Goal: Information Seeking & Learning: Learn about a topic

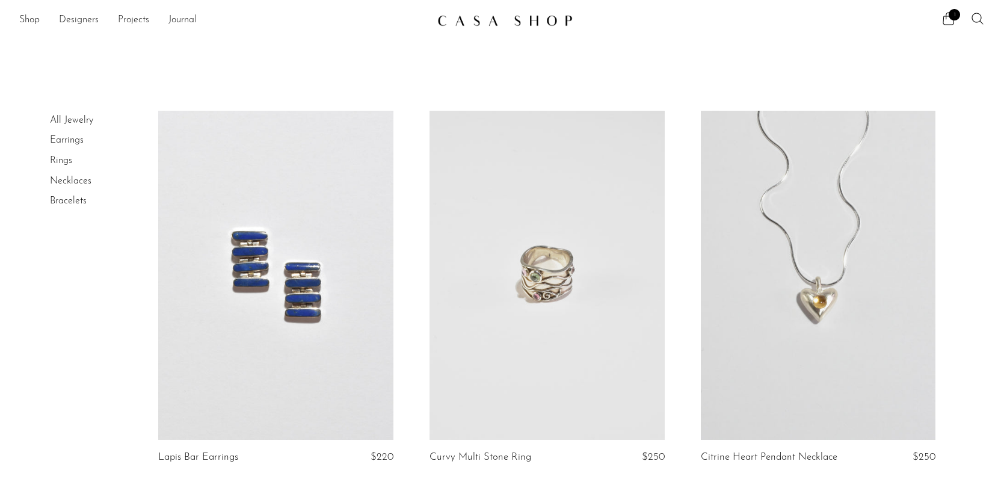
scroll to position [1160, 0]
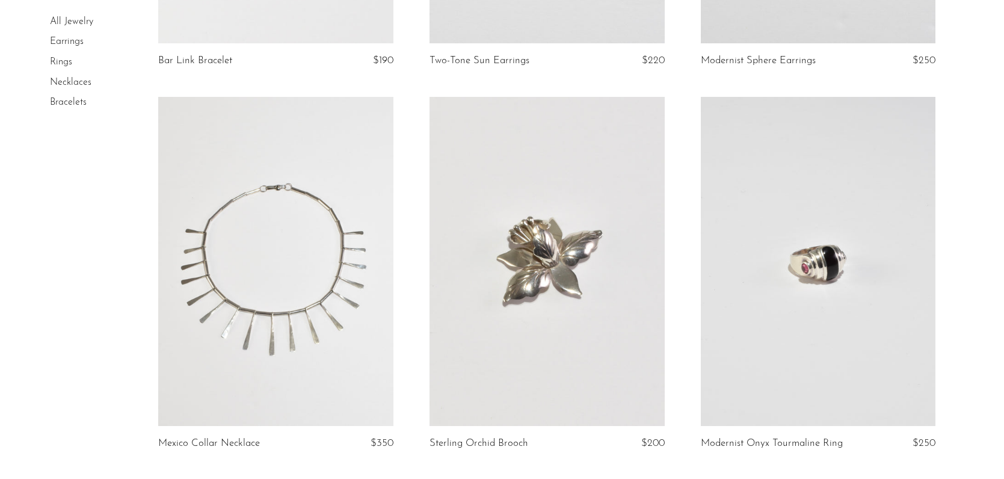
click at [512, 290] on link at bounding box center [546, 261] width 235 height 329
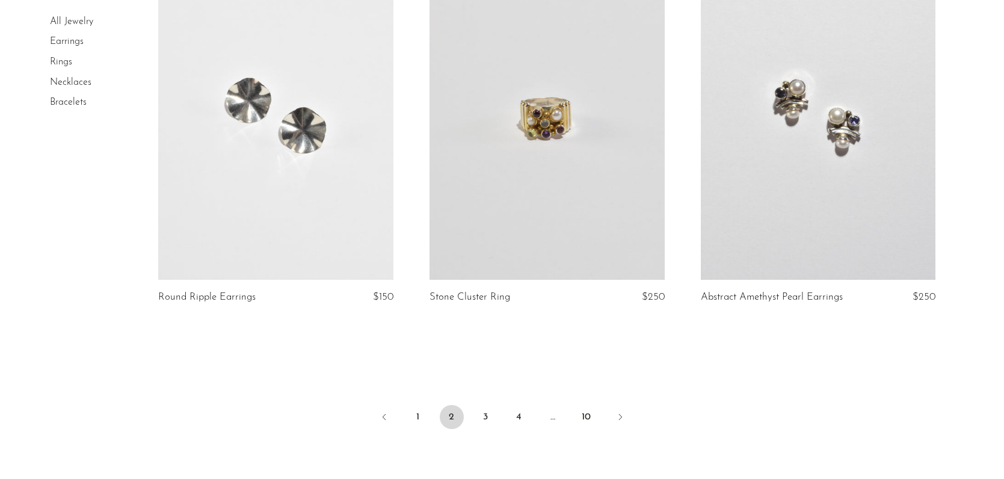
scroll to position [4365, 0]
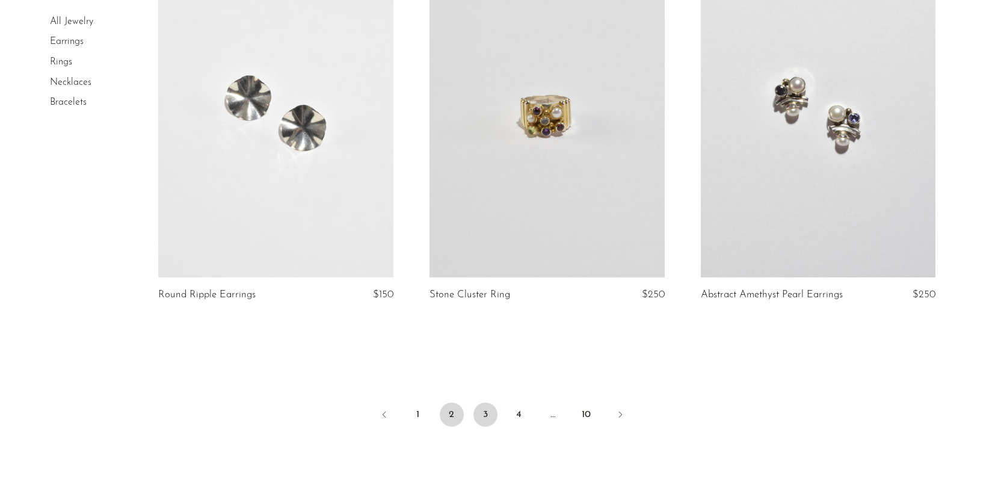
click at [483, 408] on link "3" at bounding box center [485, 414] width 24 height 24
click at [494, 416] on link "3" at bounding box center [485, 414] width 24 height 24
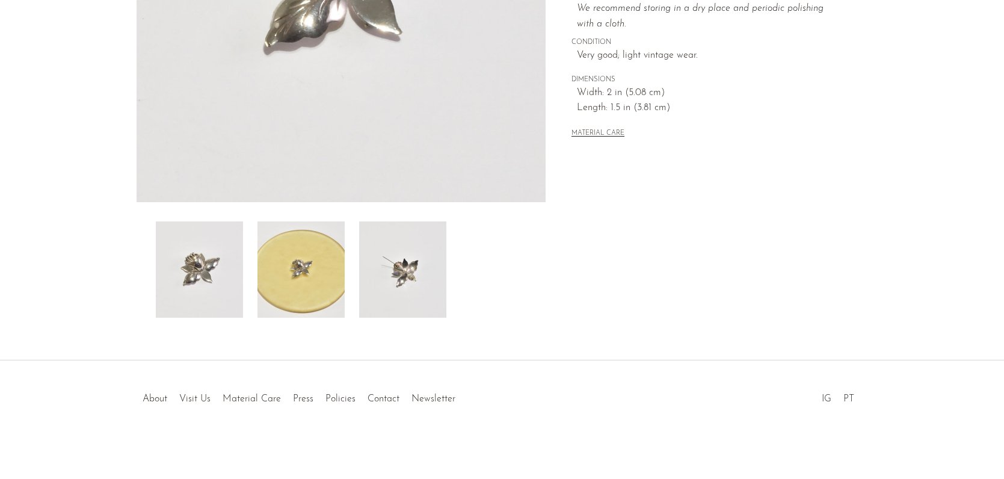
scroll to position [304, 0]
click at [412, 273] on img at bounding box center [402, 270] width 87 height 96
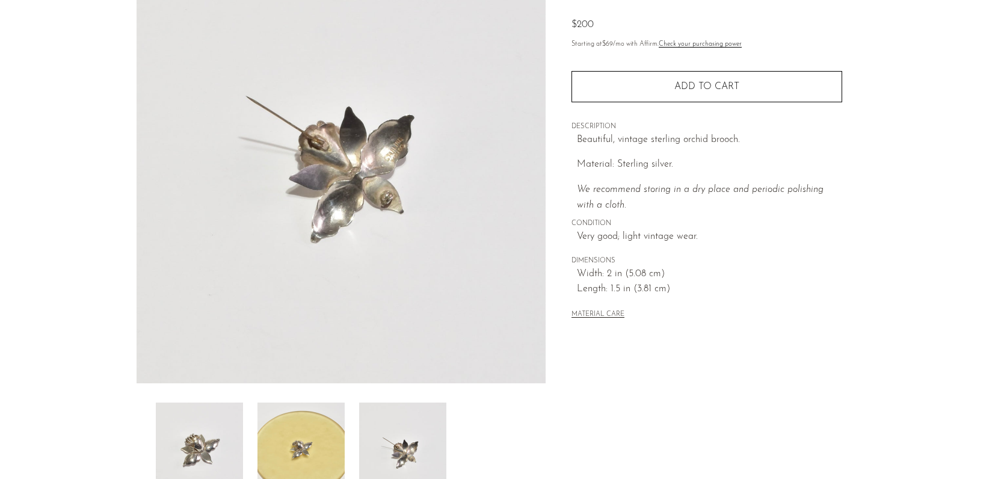
scroll to position [121, 0]
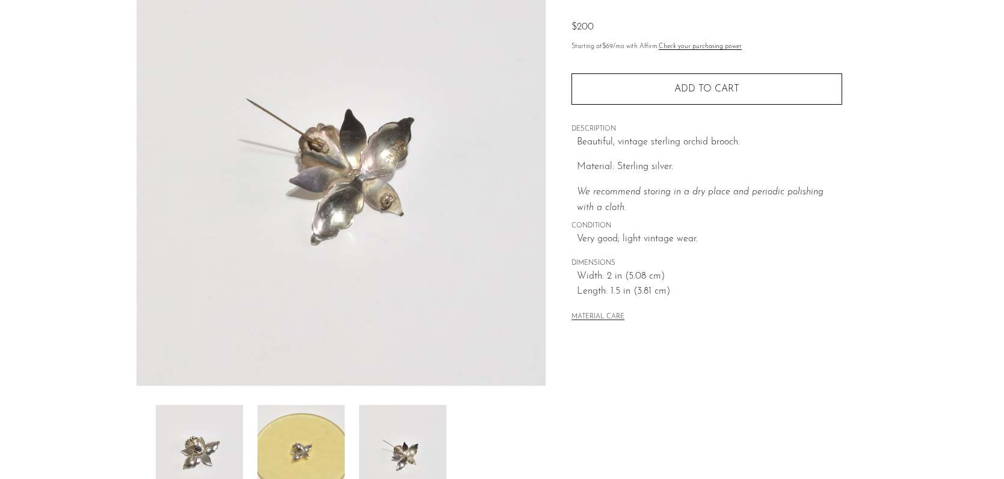
click at [299, 426] on img at bounding box center [300, 453] width 87 height 96
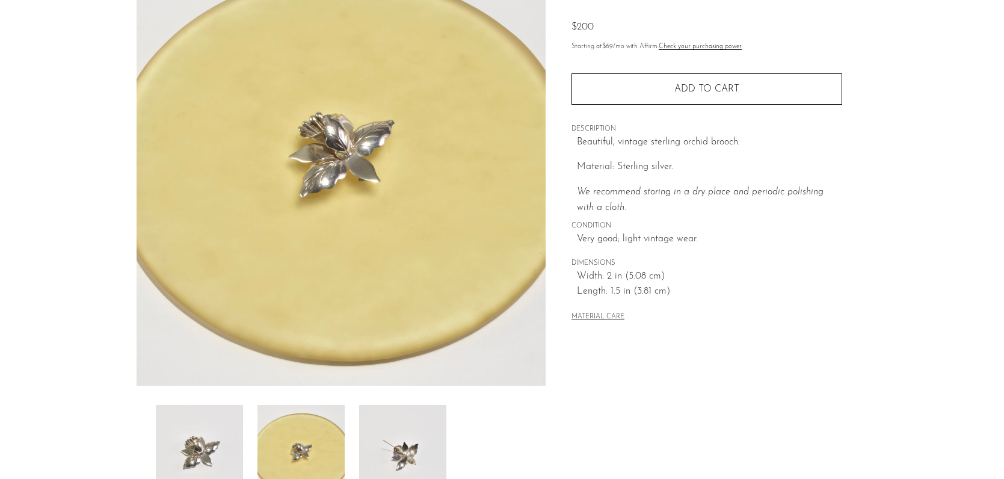
click at [224, 440] on img at bounding box center [199, 453] width 87 height 96
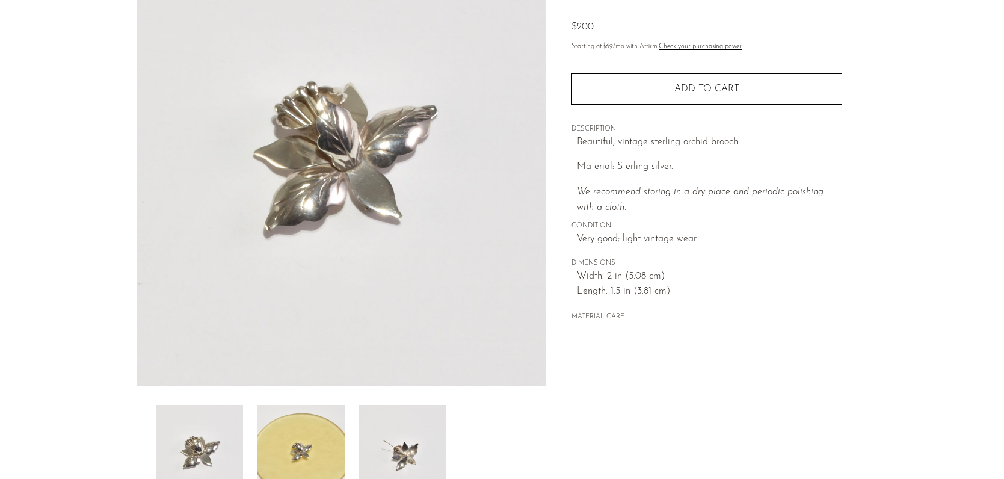
click at [295, 447] on img at bounding box center [300, 453] width 87 height 96
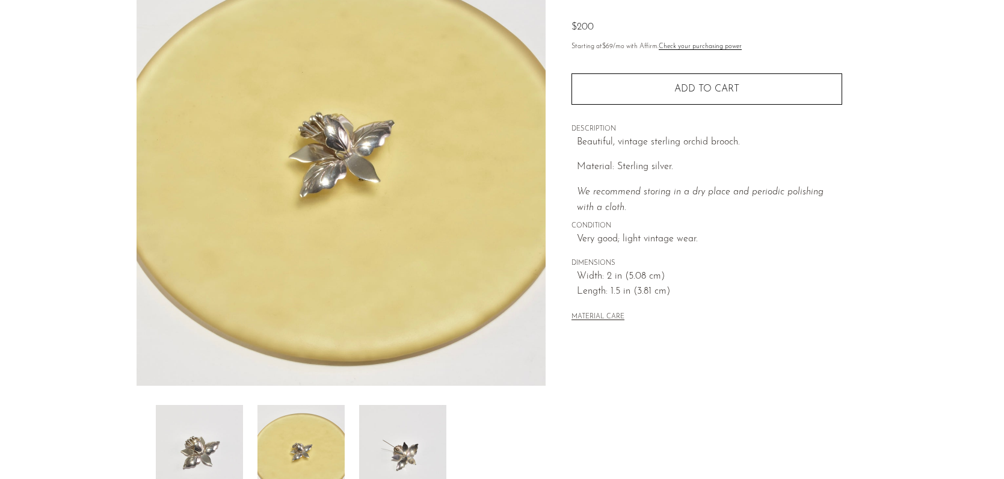
click at [397, 447] on img at bounding box center [402, 453] width 87 height 96
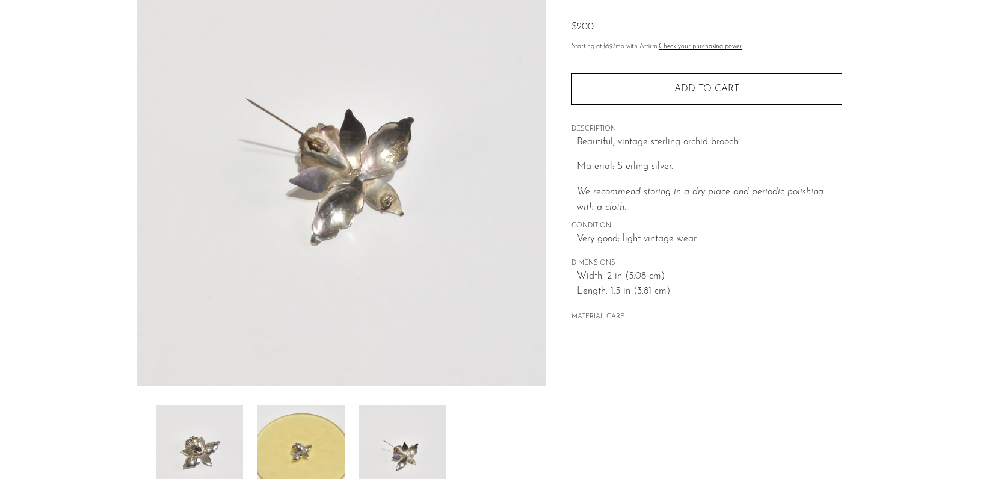
click at [227, 450] on img at bounding box center [199, 453] width 87 height 96
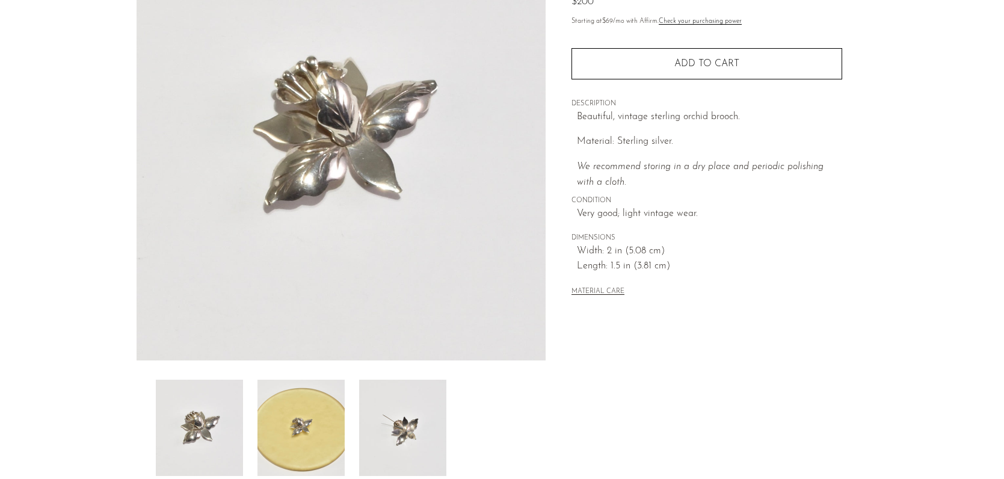
scroll to position [149, 0]
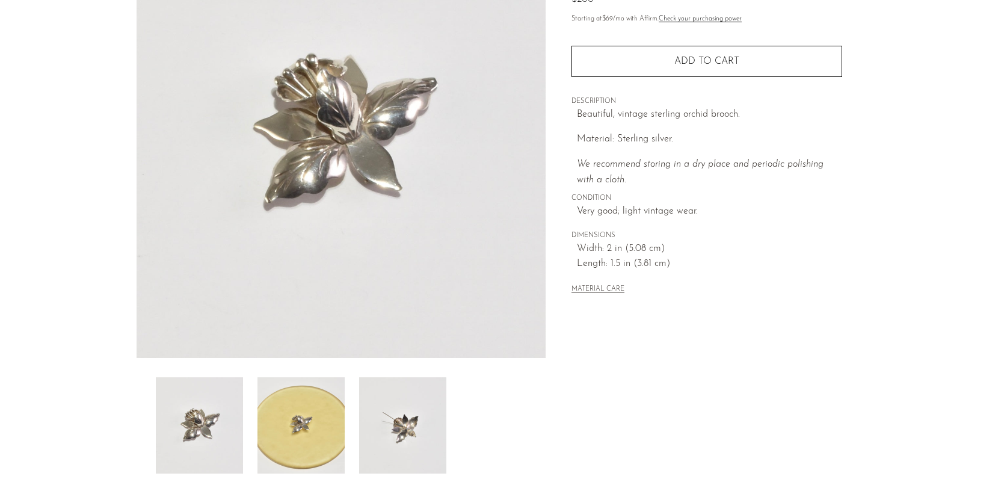
click at [302, 403] on img at bounding box center [300, 425] width 87 height 96
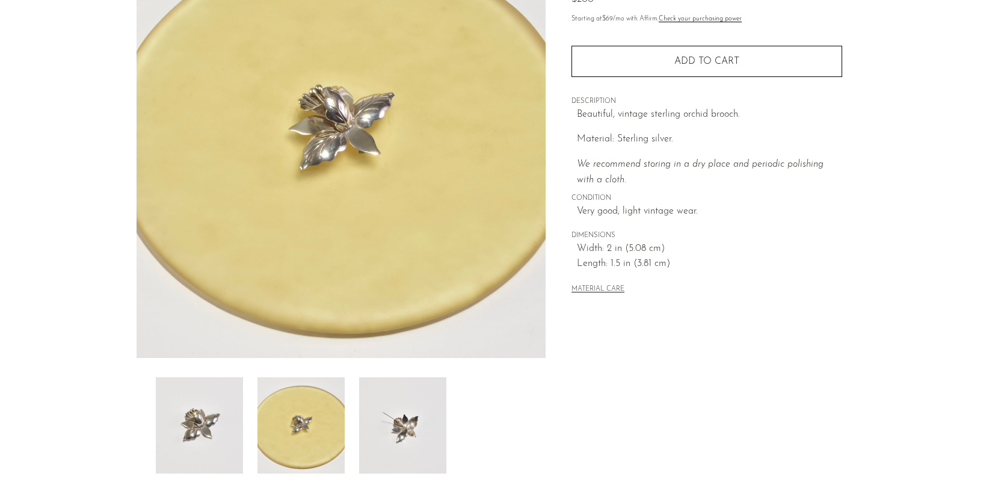
click at [170, 431] on img at bounding box center [199, 425] width 87 height 96
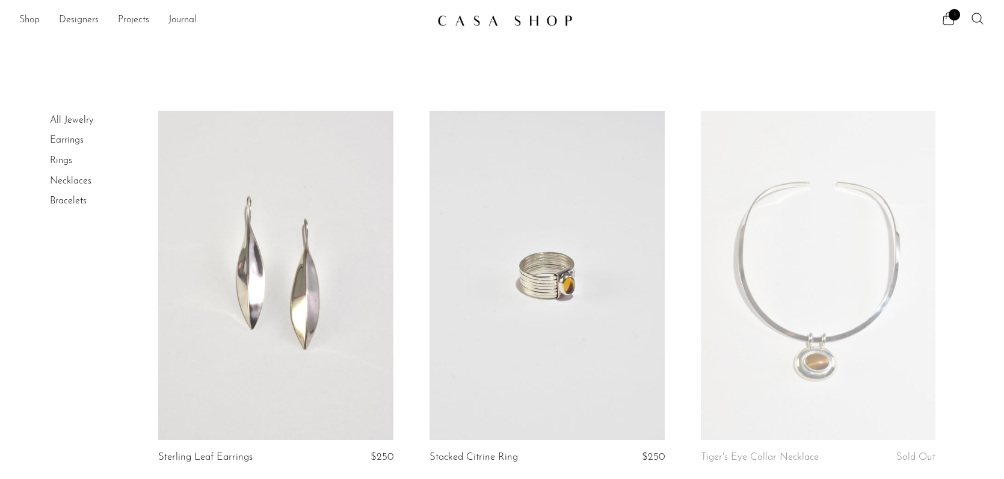
click at [33, 19] on link "Shop" at bounding box center [29, 21] width 20 height 16
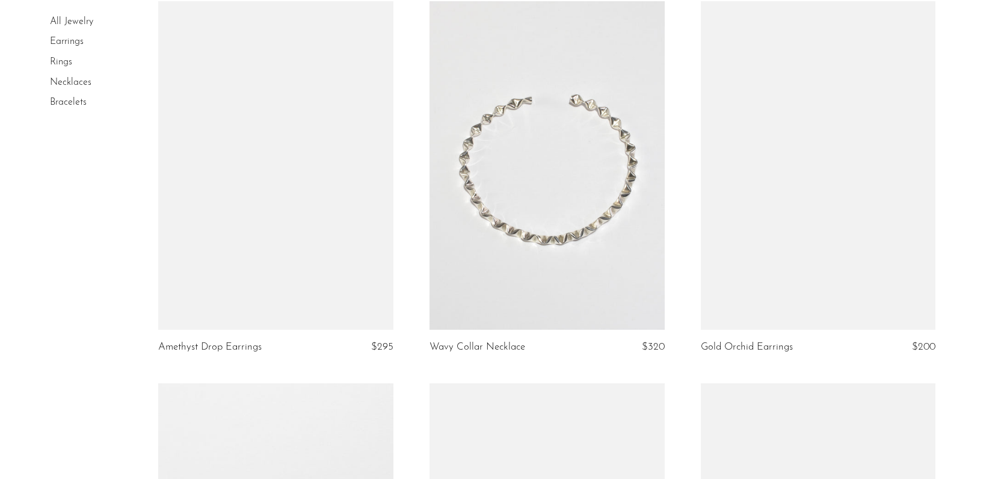
scroll to position [2233, 0]
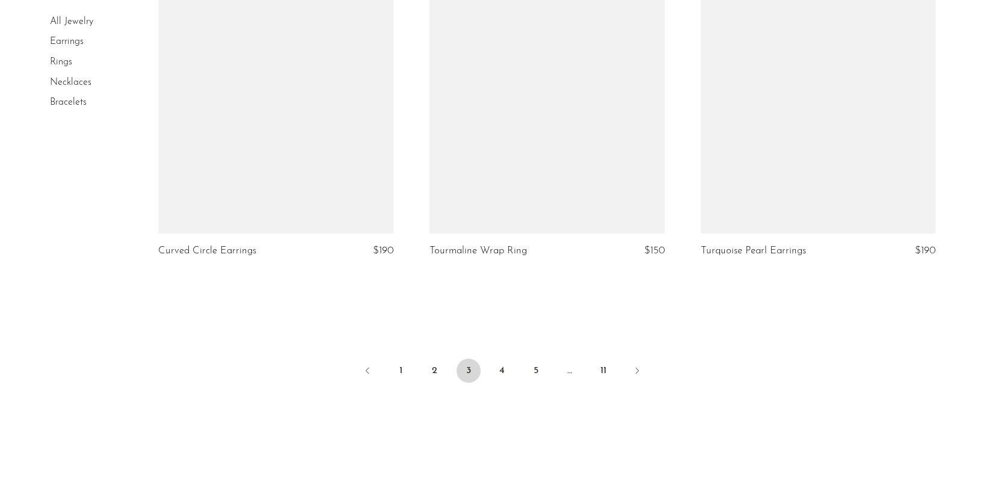
scroll to position [4497, 0]
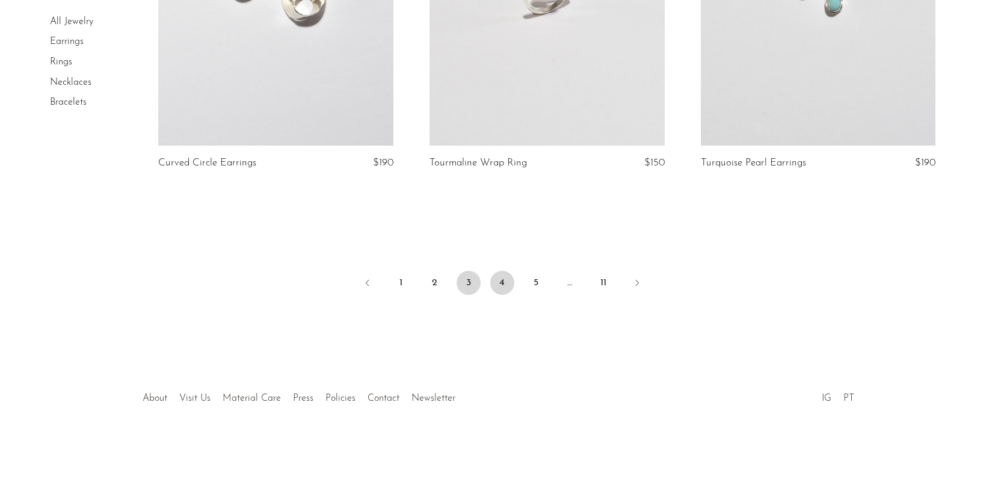
click at [508, 280] on link "4" at bounding box center [502, 283] width 24 height 24
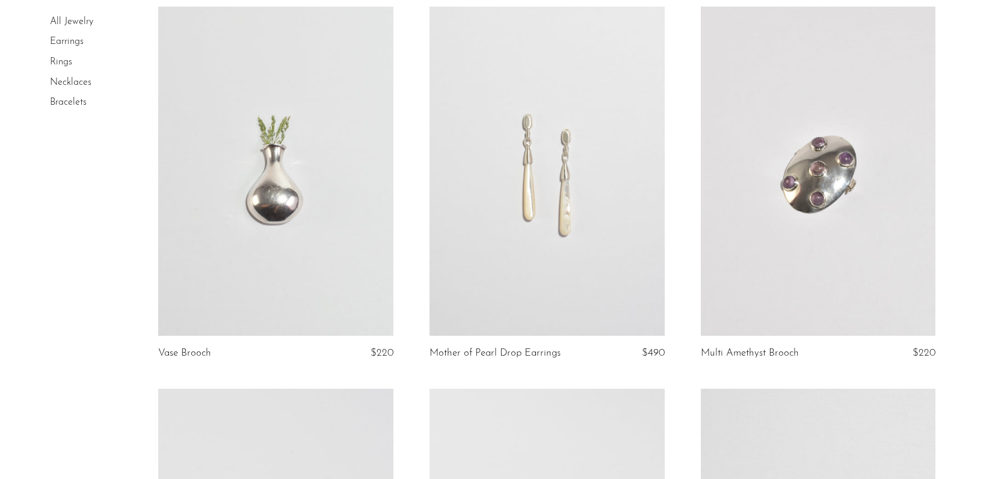
scroll to position [485, 0]
click at [326, 235] on link at bounding box center [275, 171] width 235 height 329
click at [819, 251] on link at bounding box center [818, 171] width 235 height 329
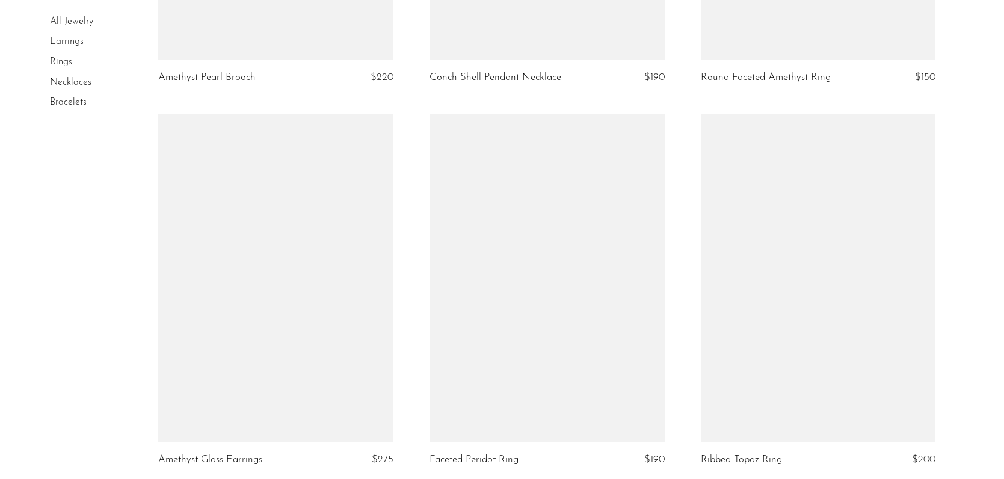
scroll to position [4548, 0]
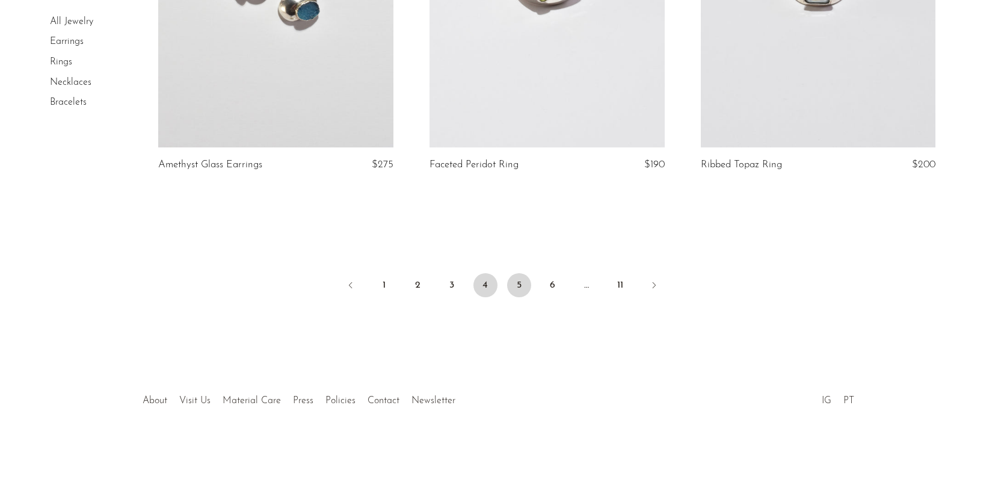
click at [518, 286] on link "5" at bounding box center [519, 285] width 24 height 24
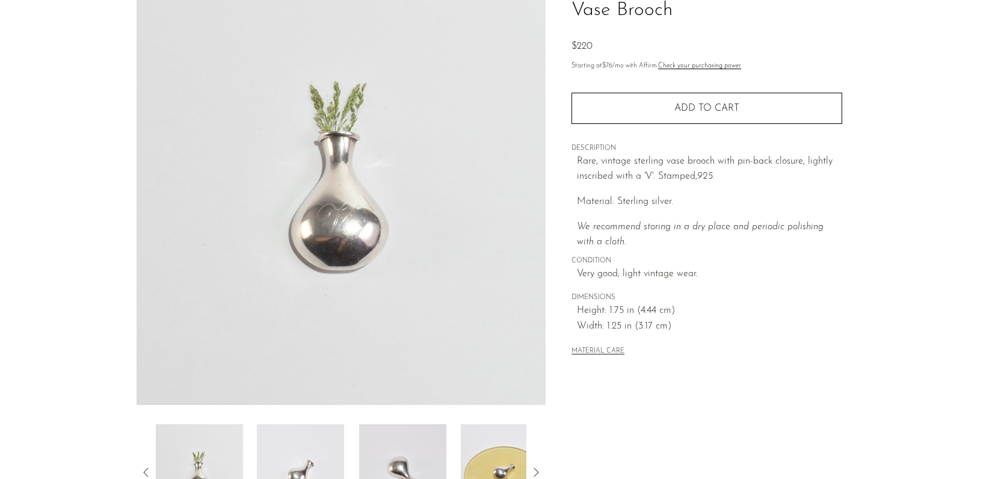
scroll to position [112, 0]
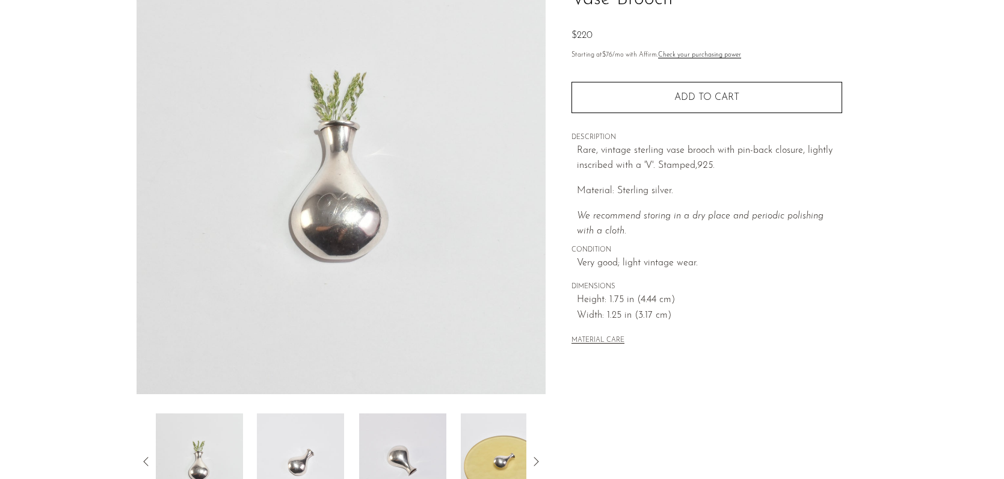
click at [282, 438] on img at bounding box center [300, 461] width 87 height 96
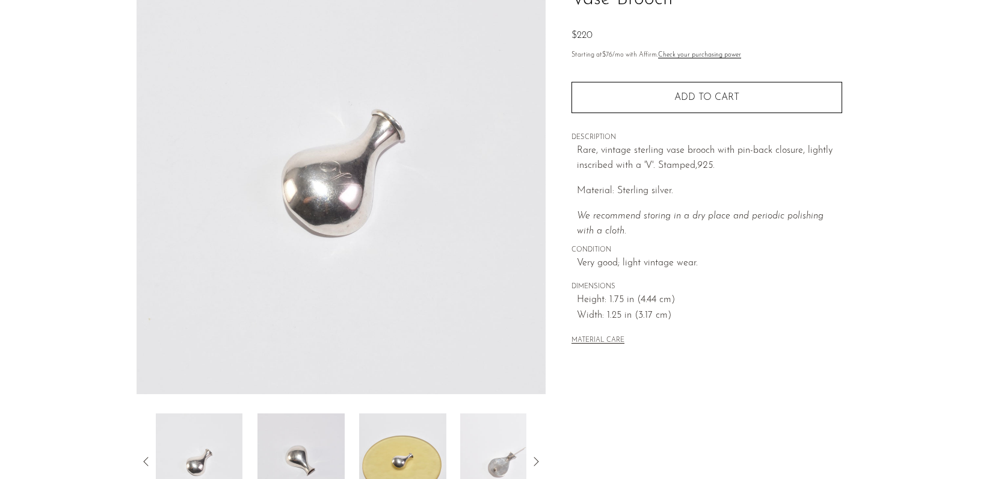
click at [323, 441] on img at bounding box center [300, 461] width 87 height 96
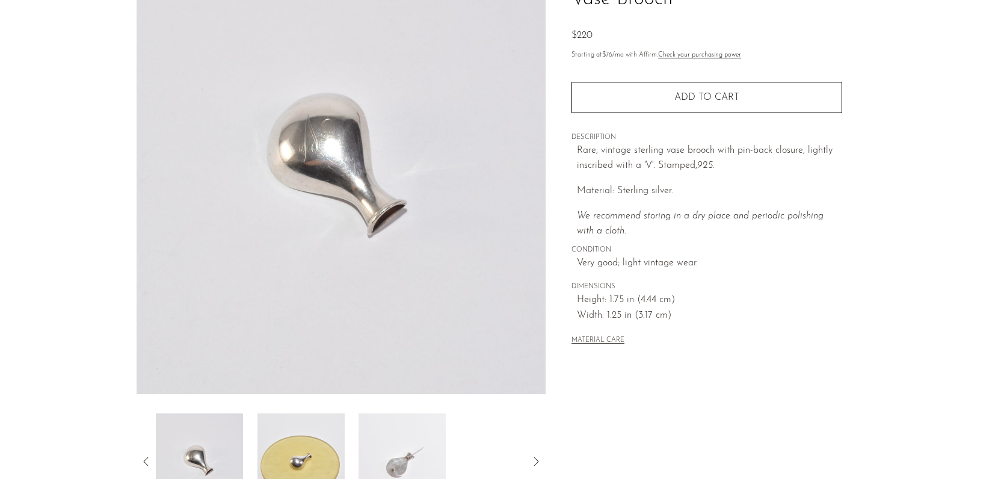
click at [323, 441] on img at bounding box center [300, 461] width 87 height 96
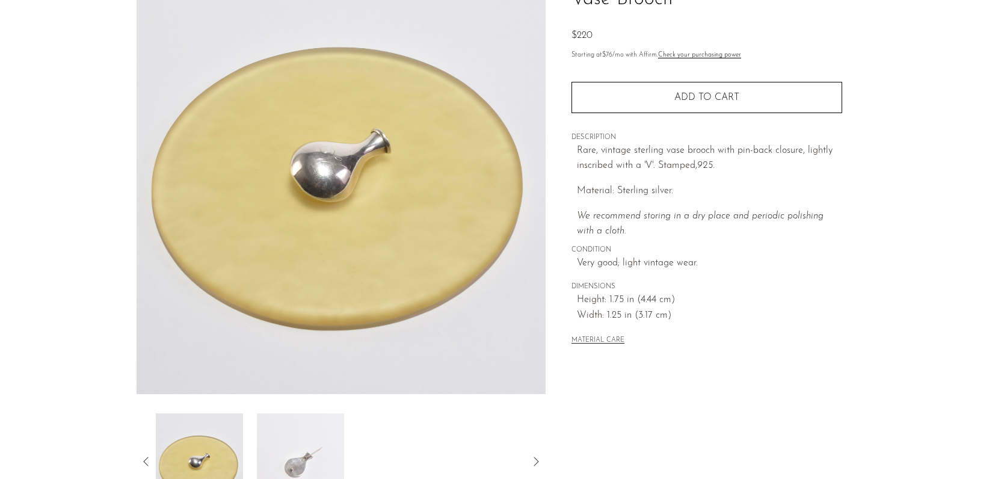
click at [323, 441] on img at bounding box center [300, 461] width 87 height 96
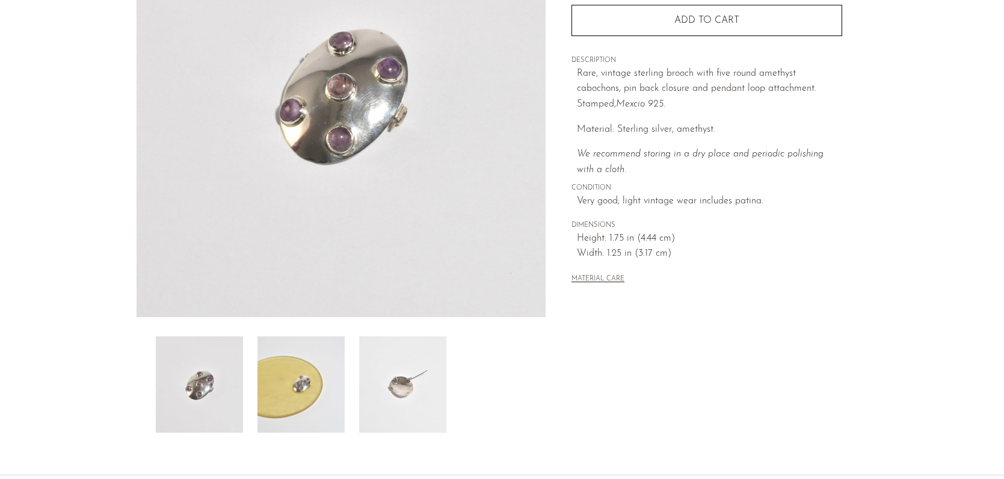
scroll to position [182, 0]
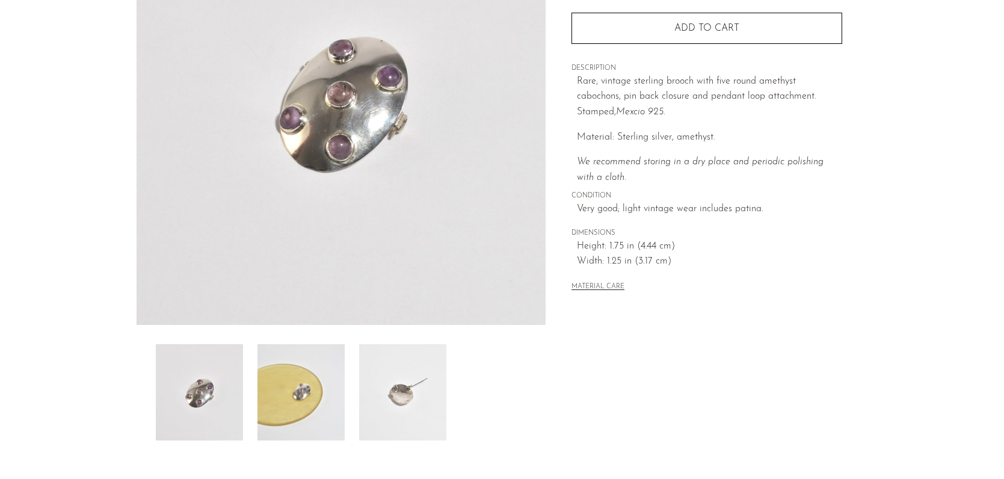
click at [313, 387] on img at bounding box center [300, 392] width 87 height 96
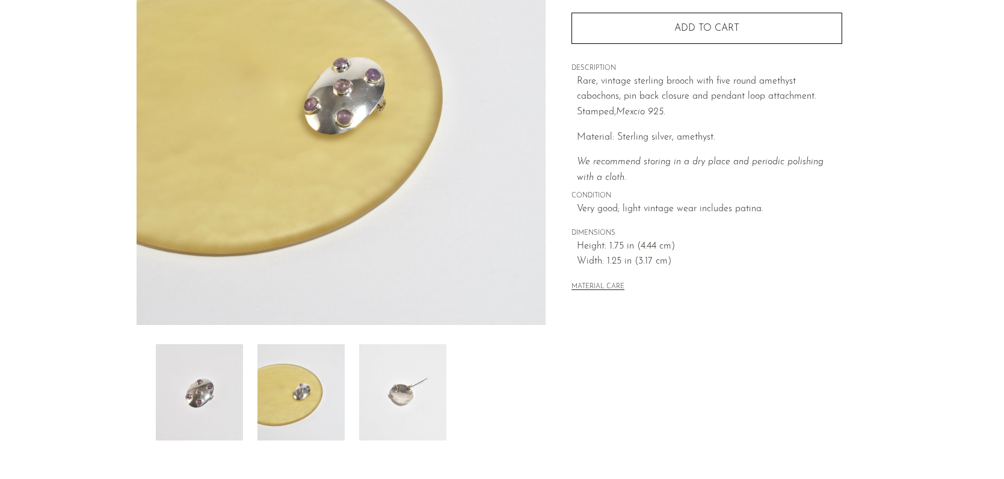
click at [386, 393] on img at bounding box center [402, 392] width 87 height 96
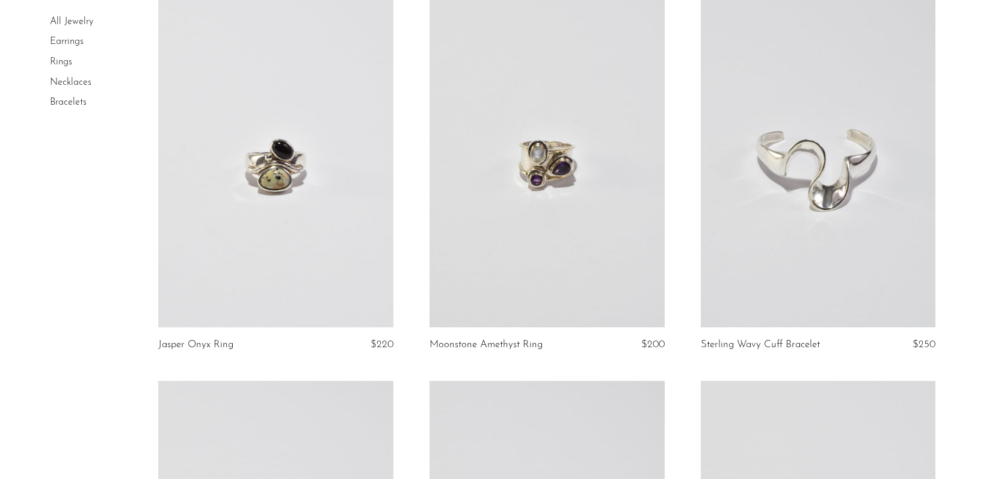
scroll to position [875, 0]
click at [336, 146] on link at bounding box center [275, 163] width 235 height 329
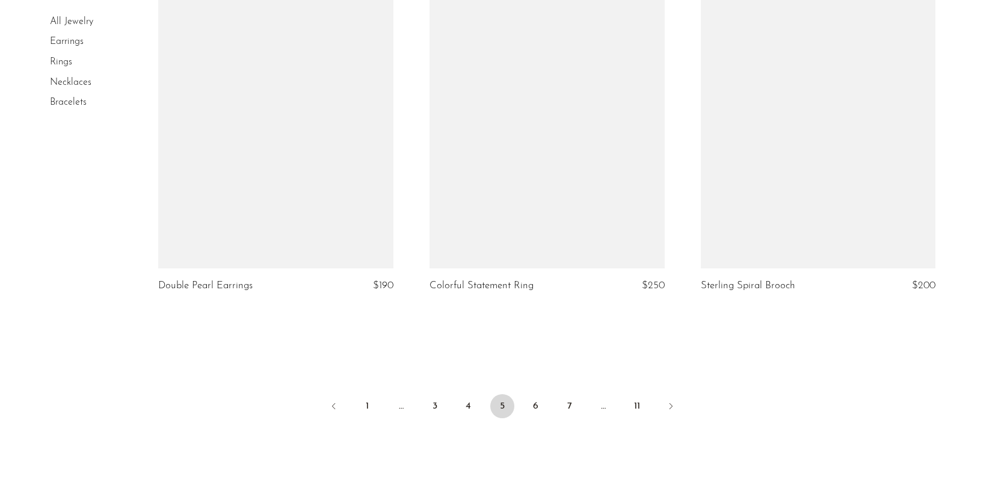
scroll to position [4507, 0]
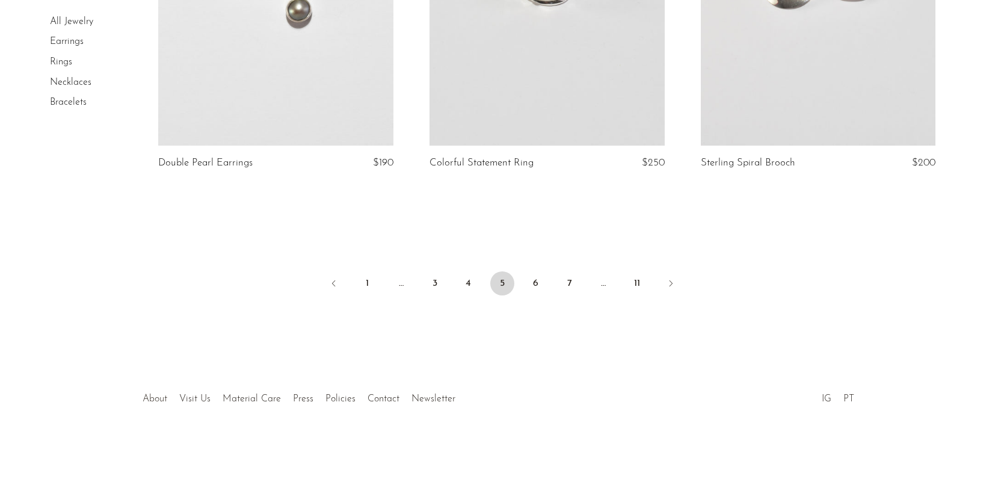
click at [161, 396] on link "About" at bounding box center [155, 399] width 25 height 10
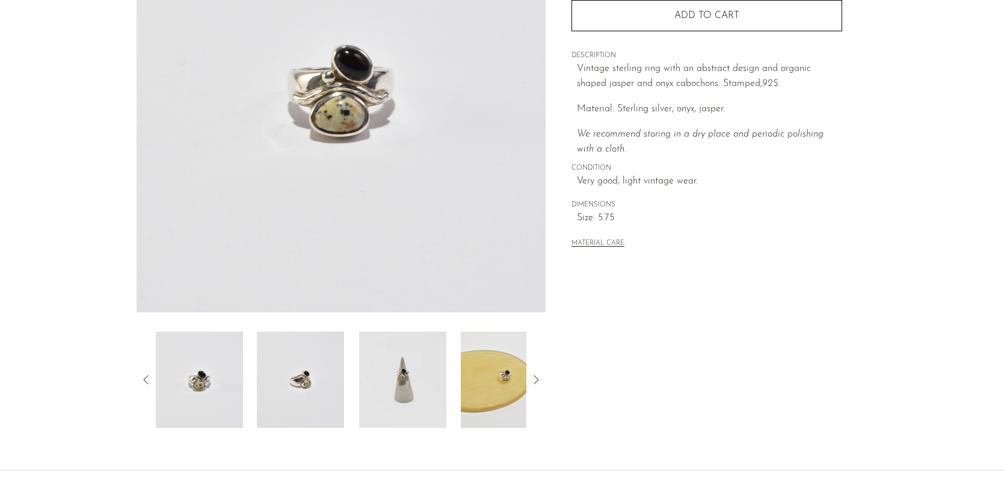
scroll to position [304, 0]
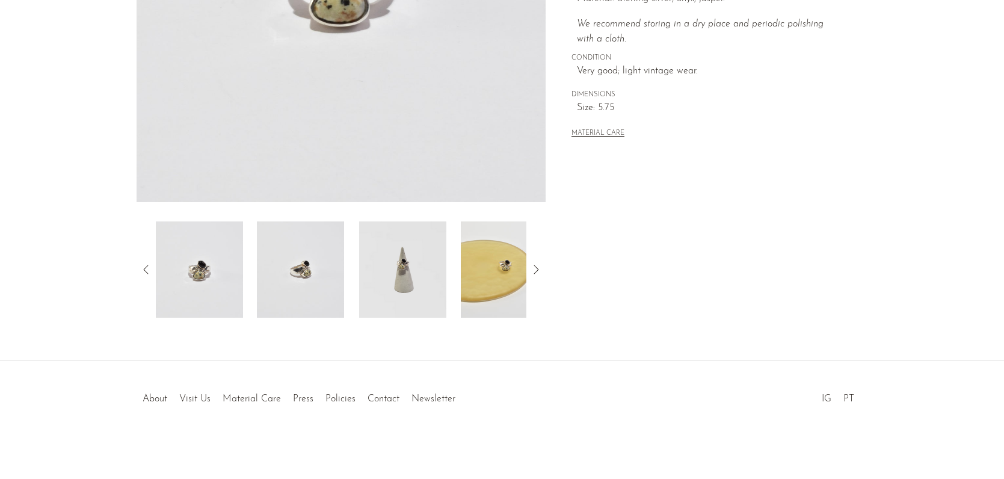
click at [335, 248] on img at bounding box center [300, 269] width 87 height 96
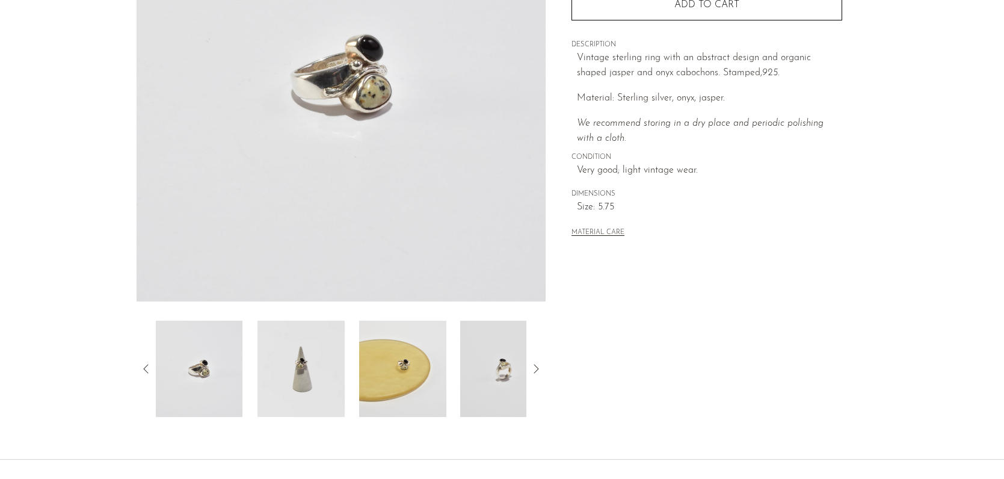
scroll to position [203, 0]
click at [318, 375] on img at bounding box center [300, 370] width 87 height 96
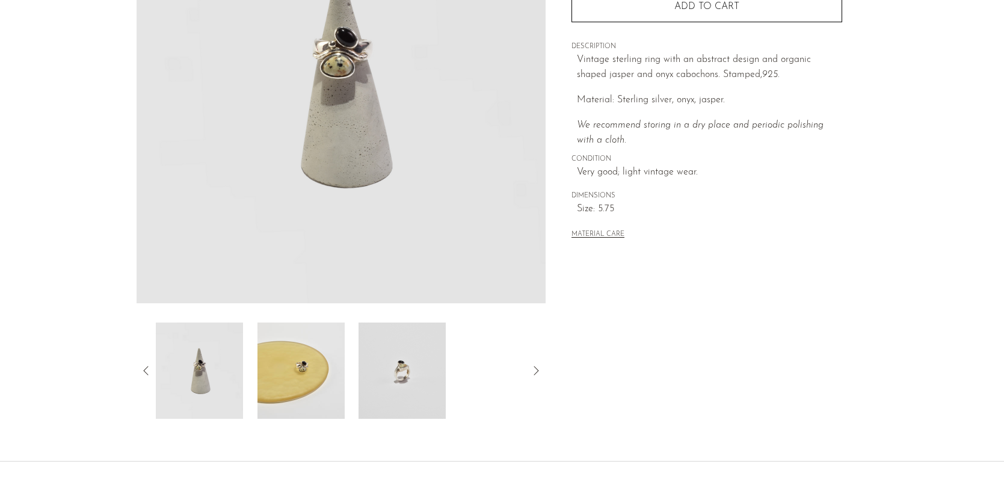
click at [328, 388] on img at bounding box center [300, 370] width 87 height 96
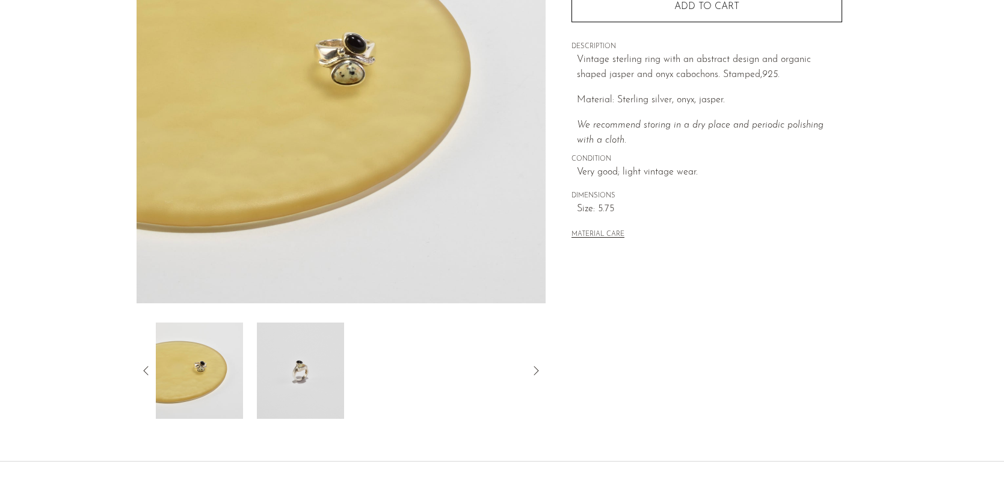
click at [314, 370] on img at bounding box center [300, 370] width 87 height 96
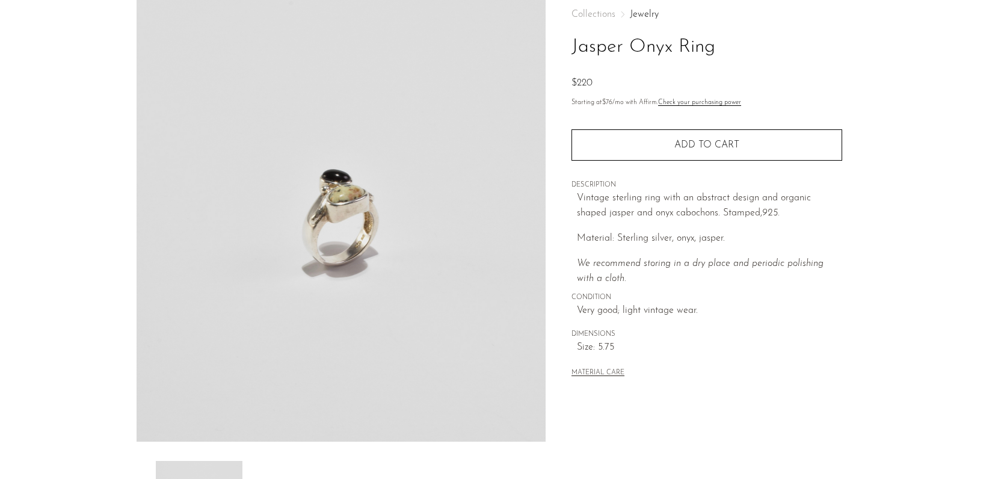
scroll to position [72, 0]
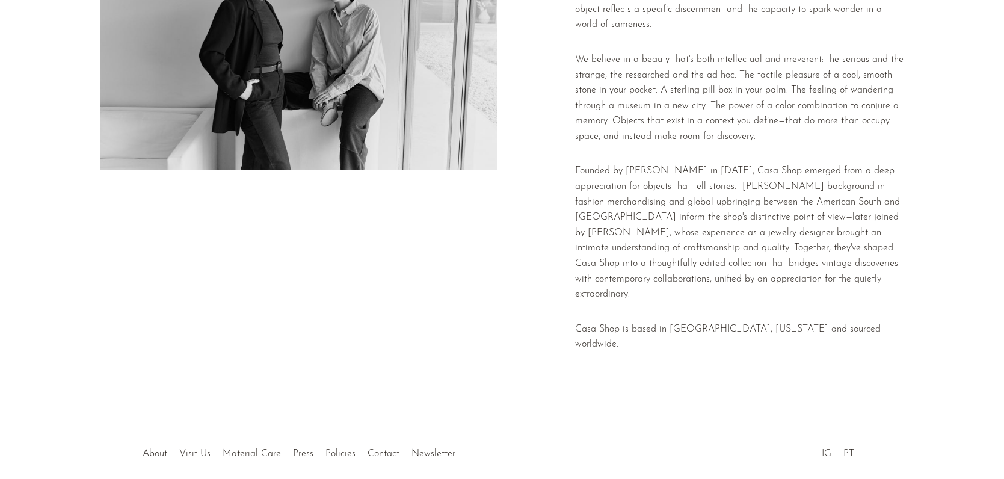
scroll to position [202, 0]
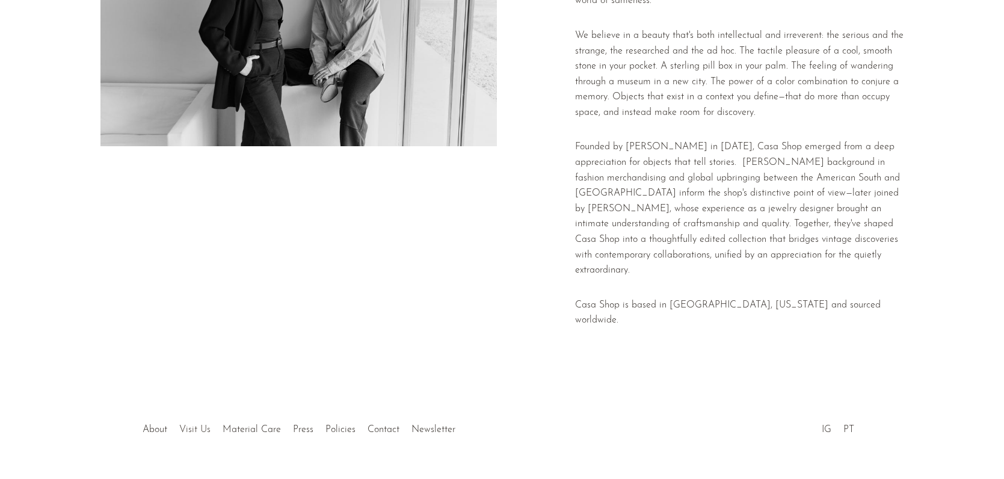
click at [200, 425] on link "Visit Us" at bounding box center [194, 430] width 31 height 10
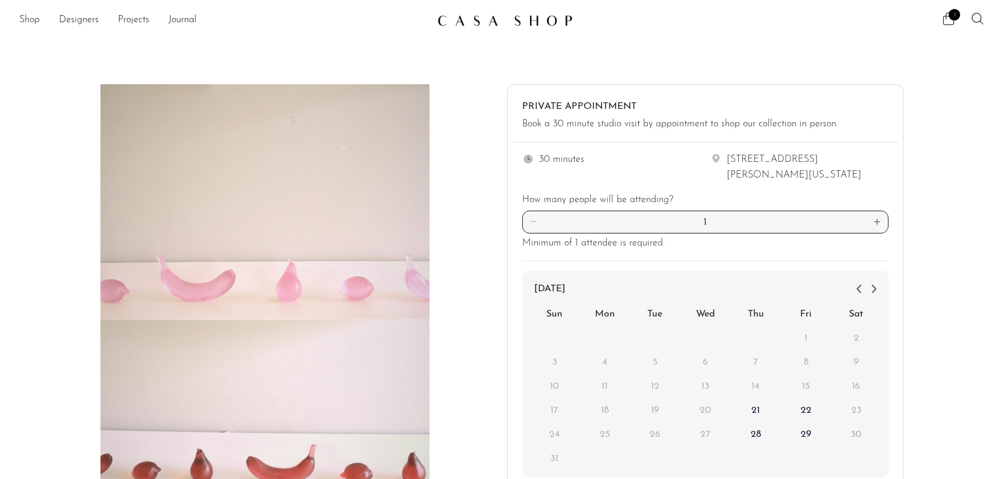
click at [34, 17] on link "Shop" at bounding box center [29, 21] width 20 height 16
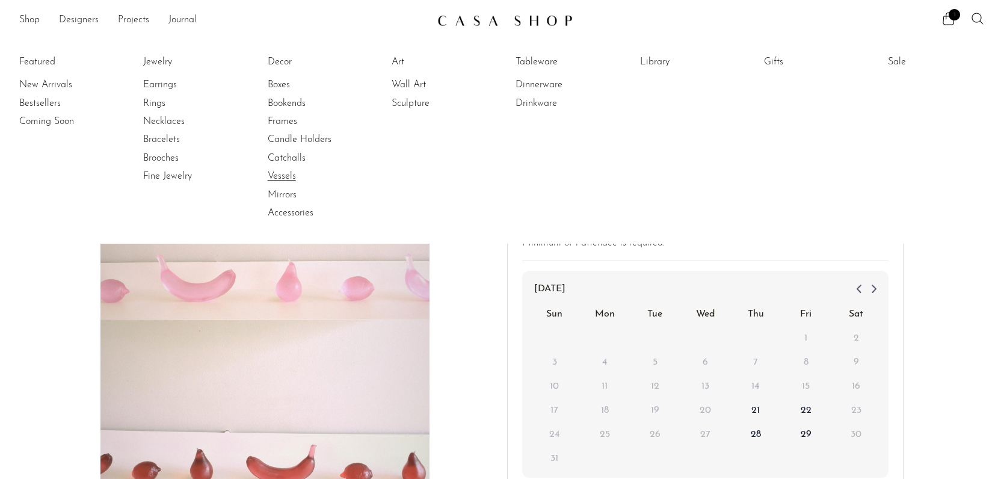
click at [283, 176] on link "Vessels" at bounding box center [313, 176] width 90 height 13
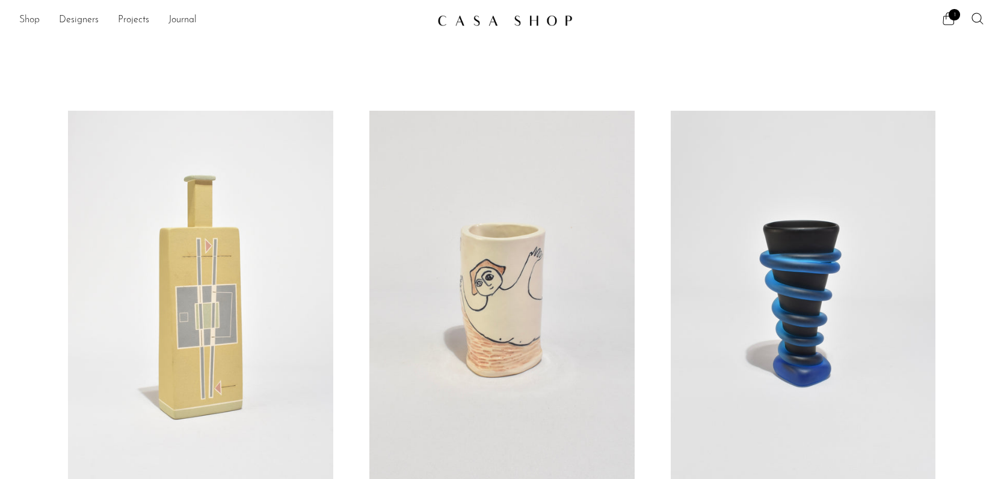
click at [34, 20] on link "Shop" at bounding box center [29, 21] width 20 height 16
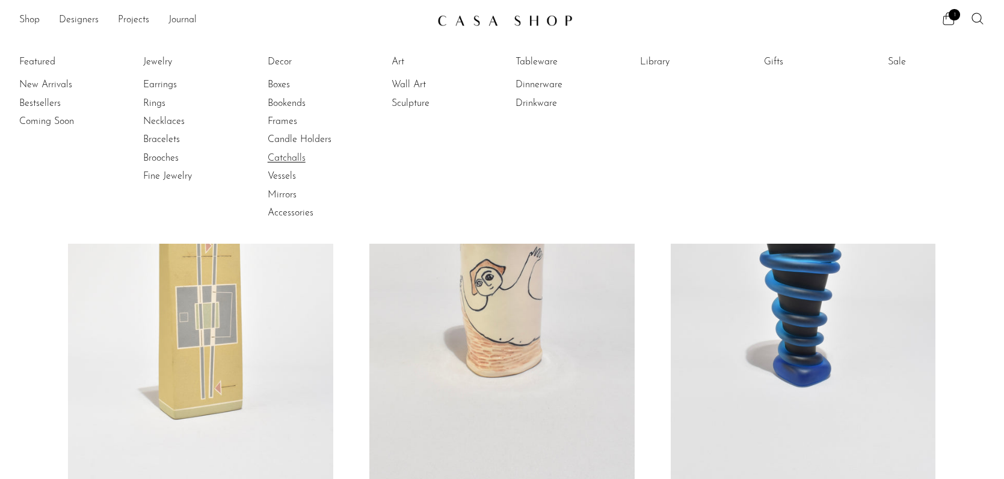
click at [295, 159] on link "Catchalls" at bounding box center [313, 158] width 90 height 13
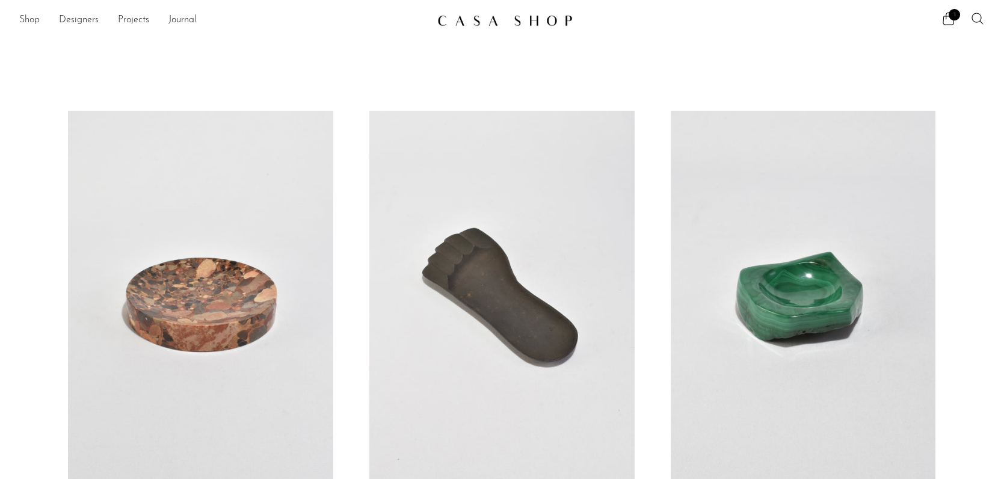
click at [36, 18] on link "Shop" at bounding box center [29, 21] width 20 height 16
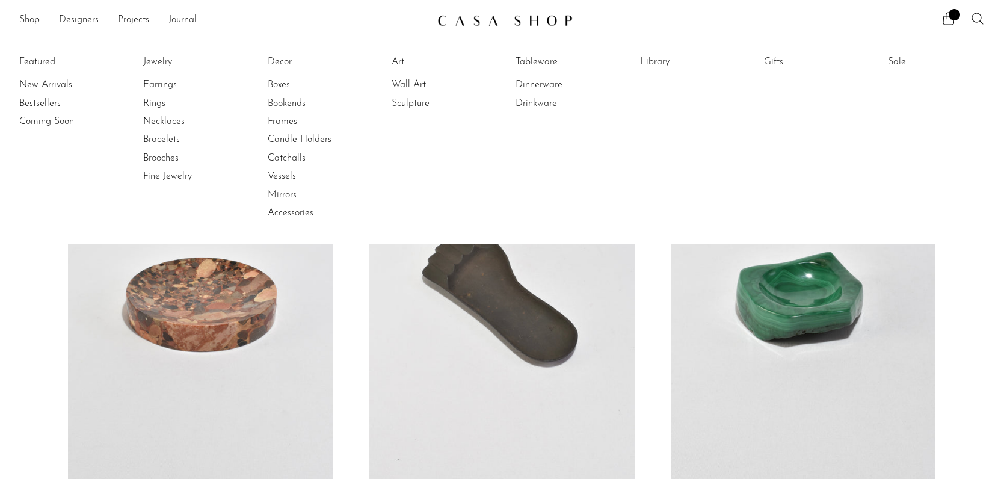
click at [277, 194] on link "Mirrors" at bounding box center [313, 194] width 90 height 13
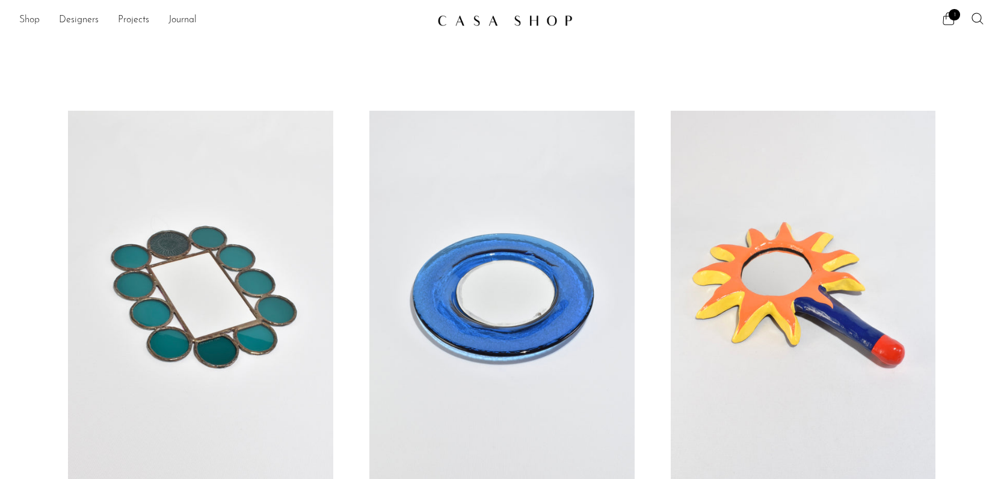
click at [32, 24] on link "Shop" at bounding box center [29, 21] width 20 height 16
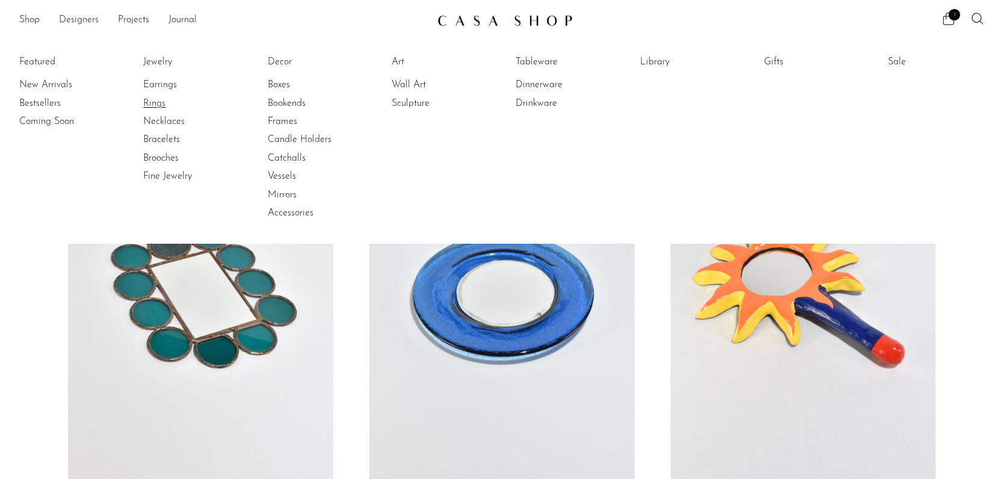
click at [161, 106] on link "Rings" at bounding box center [188, 103] width 90 height 13
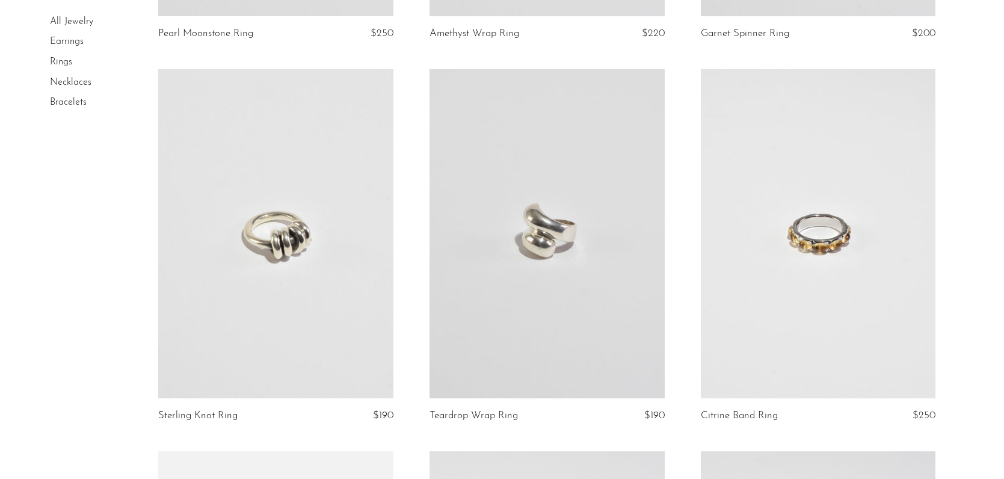
scroll to position [428, 0]
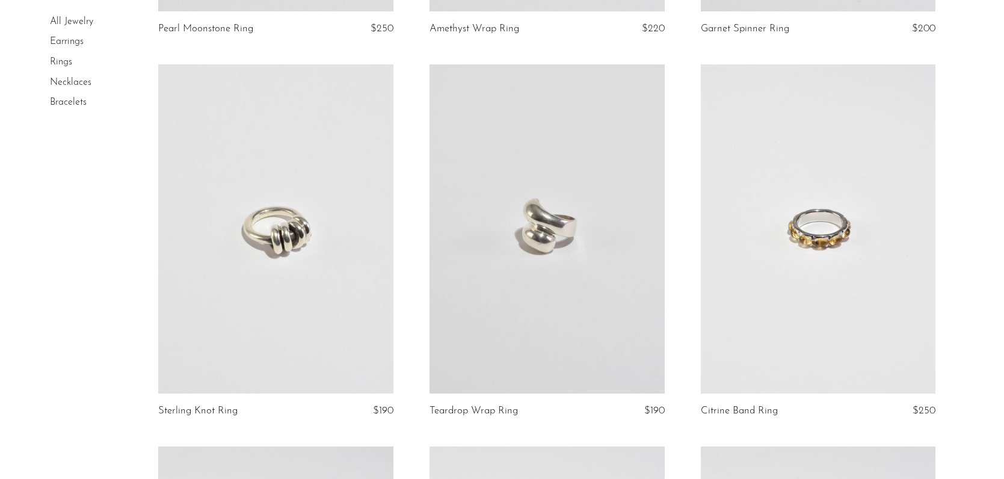
click at [290, 280] on link at bounding box center [275, 228] width 235 height 329
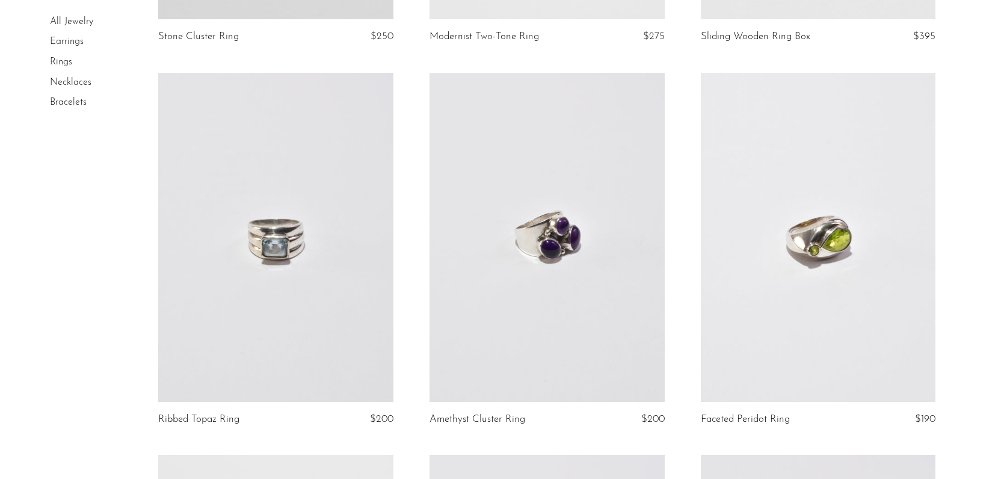
scroll to position [2032, 0]
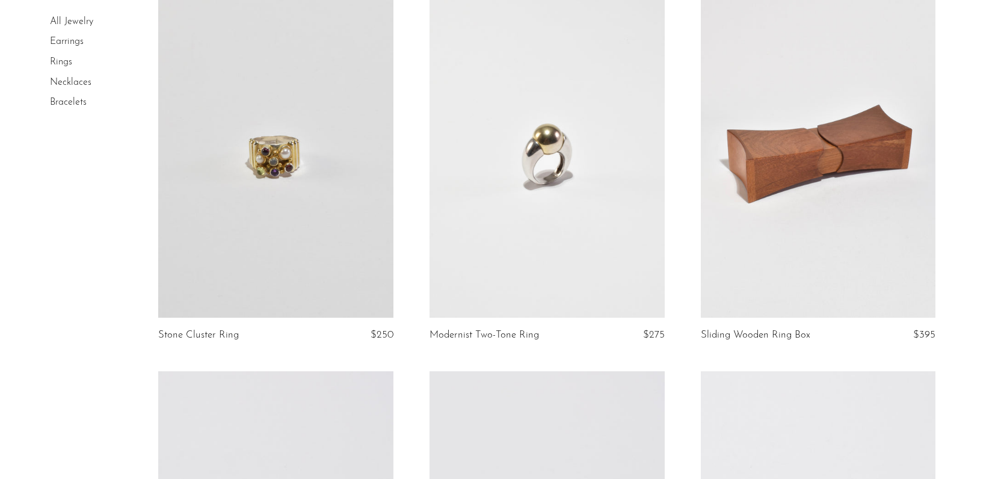
click at [787, 239] on link at bounding box center [818, 153] width 235 height 329
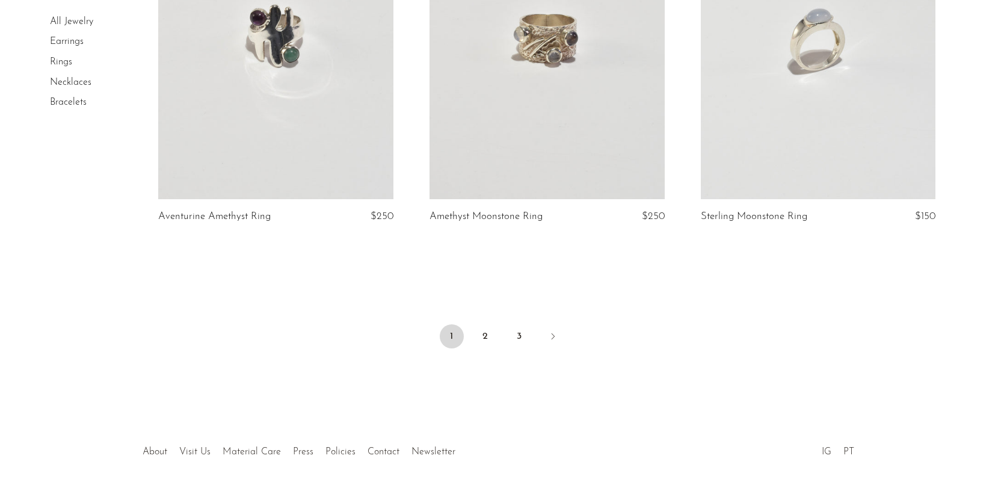
scroll to position [4446, 0]
click at [489, 332] on link "2" at bounding box center [485, 333] width 24 height 24
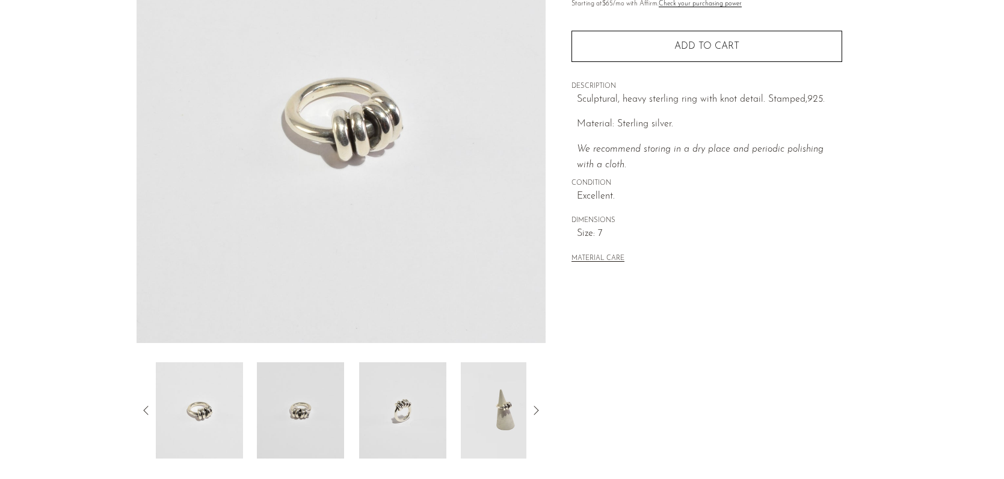
scroll to position [304, 0]
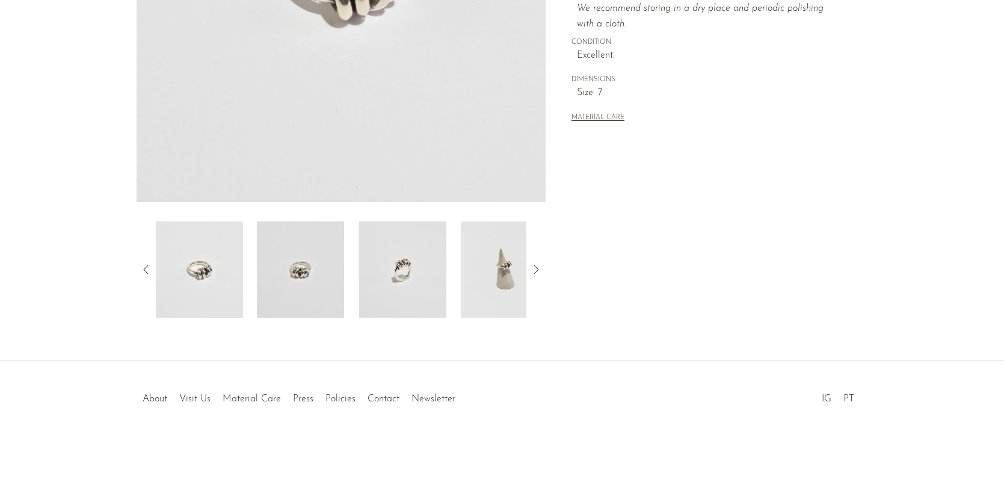
click at [311, 295] on img at bounding box center [300, 269] width 87 height 96
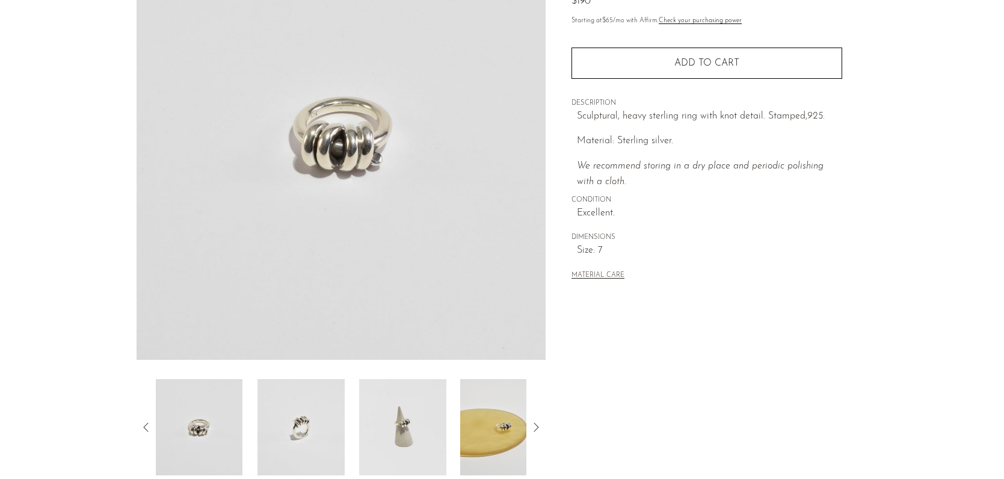
scroll to position [133, 0]
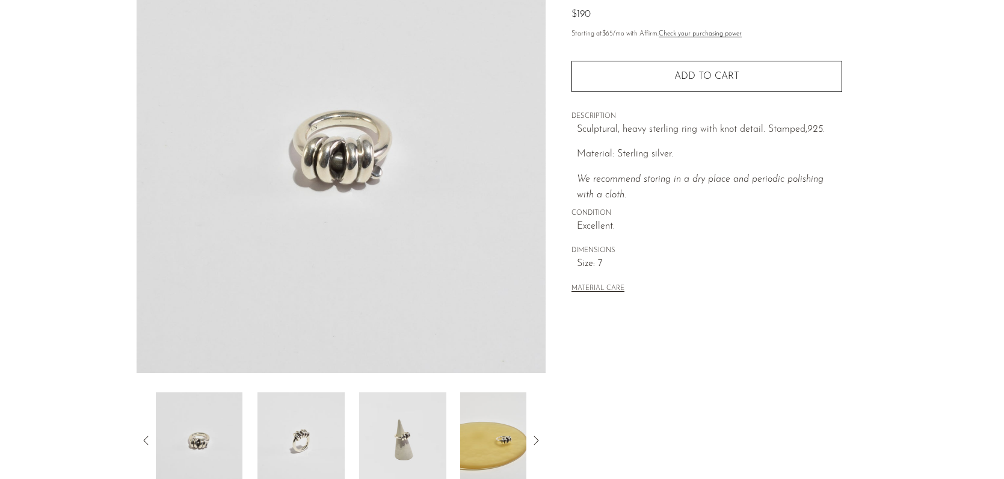
click at [336, 425] on img at bounding box center [300, 440] width 87 height 96
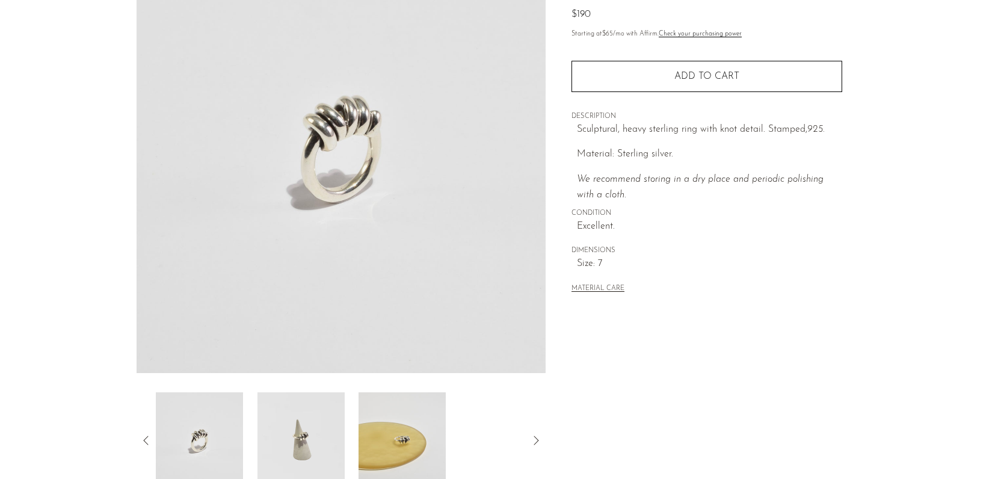
click at [333, 431] on img at bounding box center [300, 440] width 87 height 96
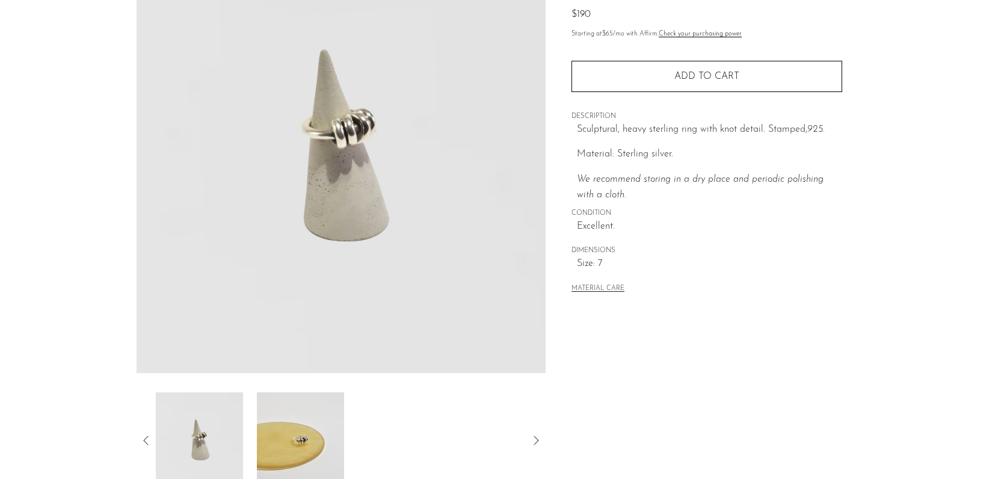
click at [333, 431] on img at bounding box center [300, 440] width 87 height 96
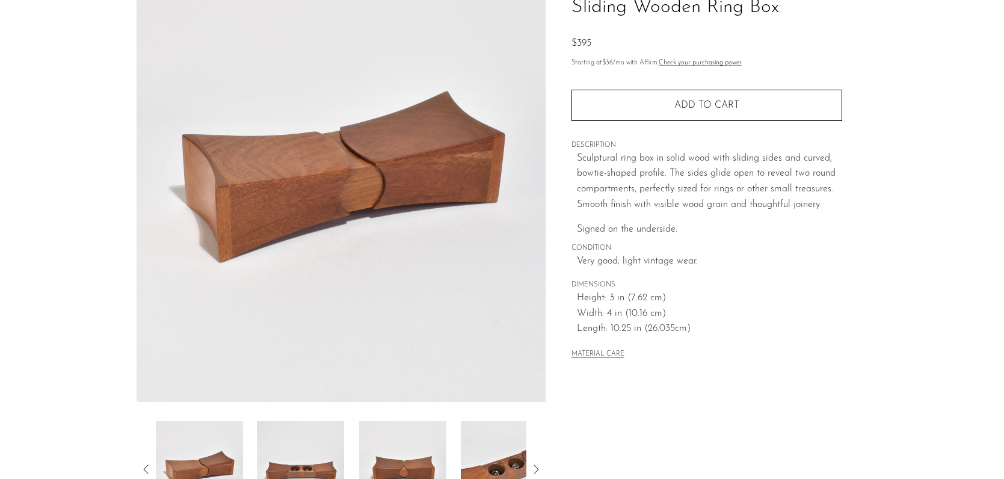
scroll to position [106, 0]
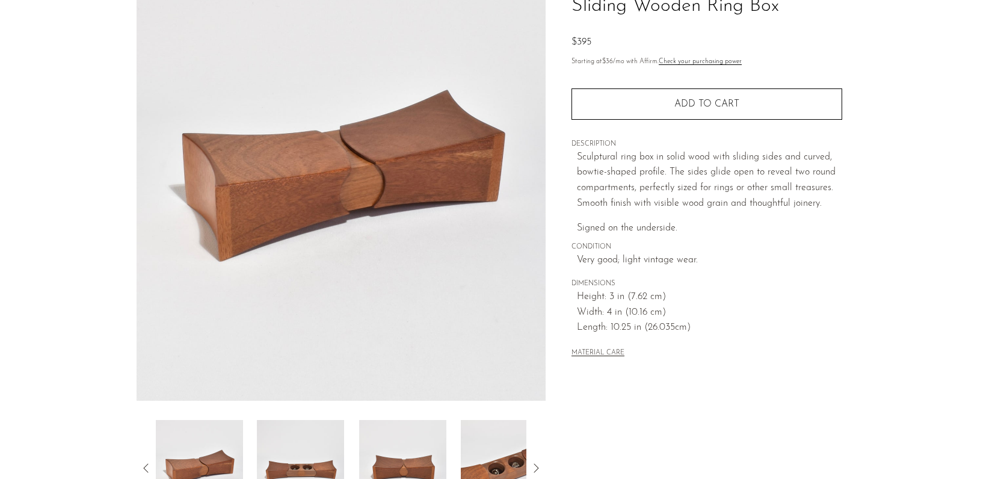
click at [328, 442] on img at bounding box center [300, 468] width 87 height 96
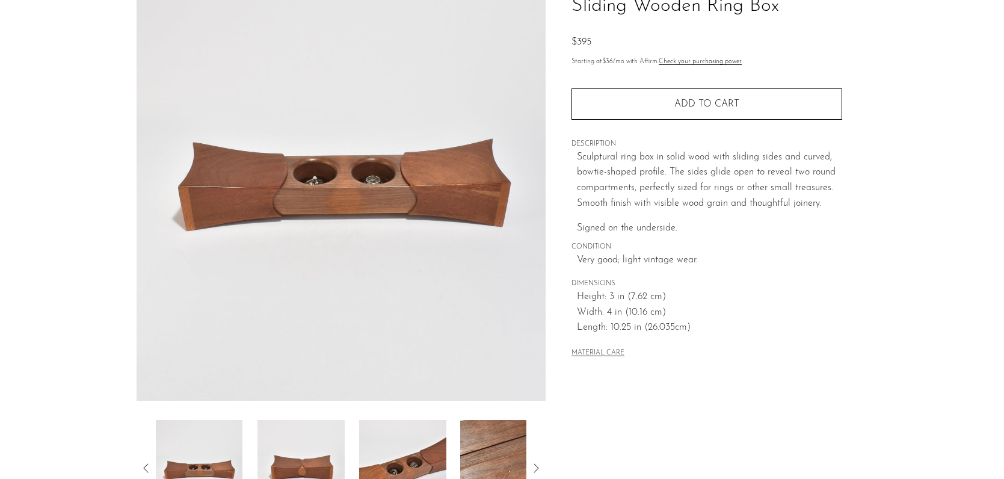
click at [328, 443] on img at bounding box center [300, 468] width 87 height 96
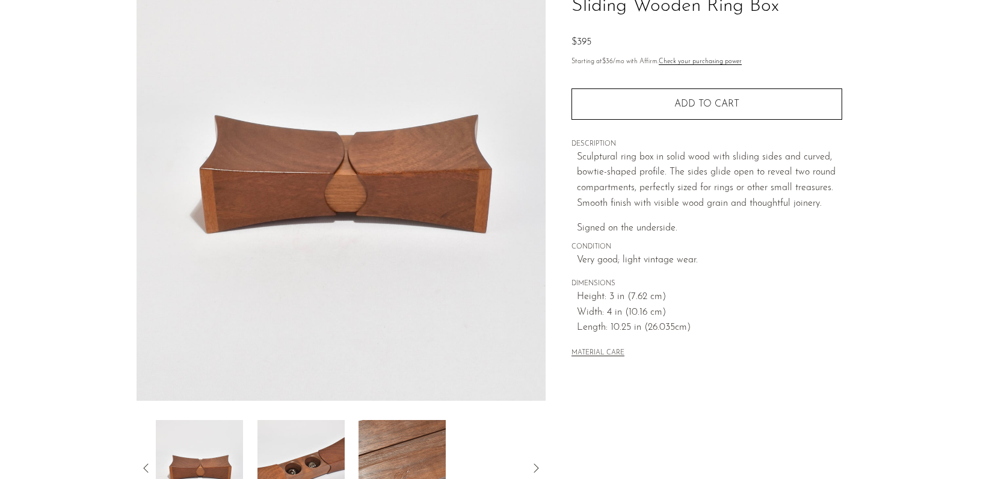
click at [328, 443] on img at bounding box center [300, 468] width 87 height 96
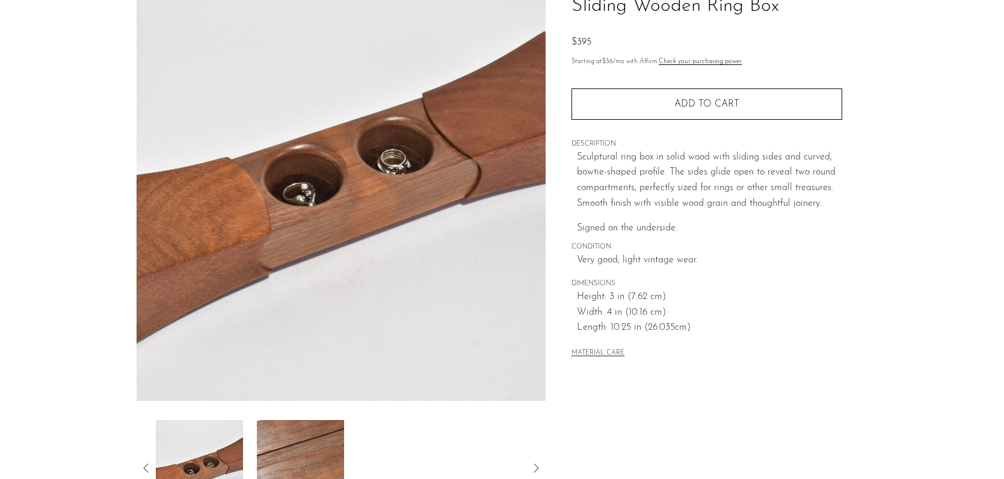
click at [328, 443] on img at bounding box center [300, 468] width 87 height 96
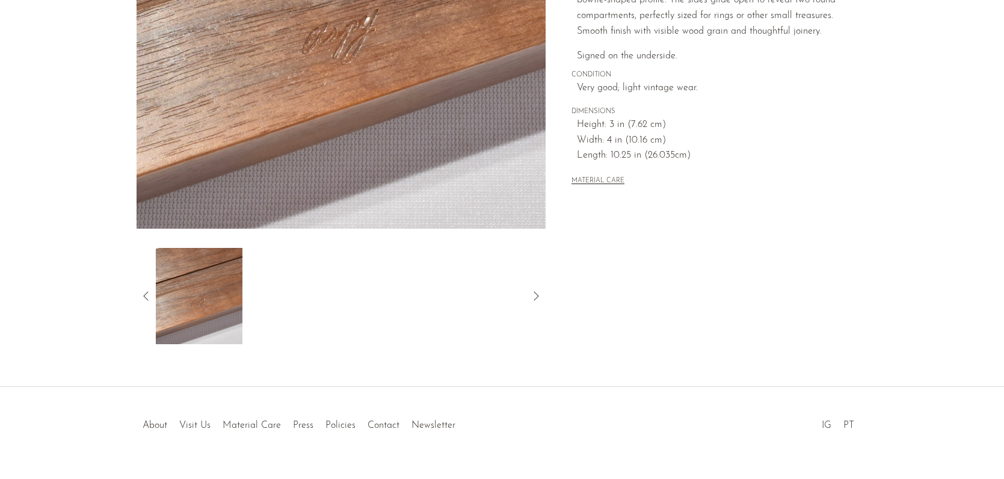
scroll to position [278, 0]
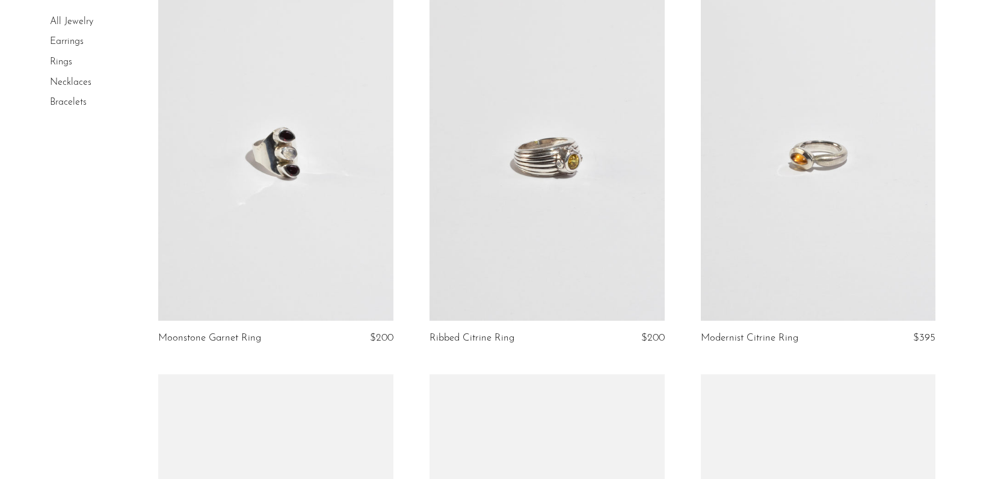
scroll to position [1874, 0]
